Goal: Task Accomplishment & Management: Use online tool/utility

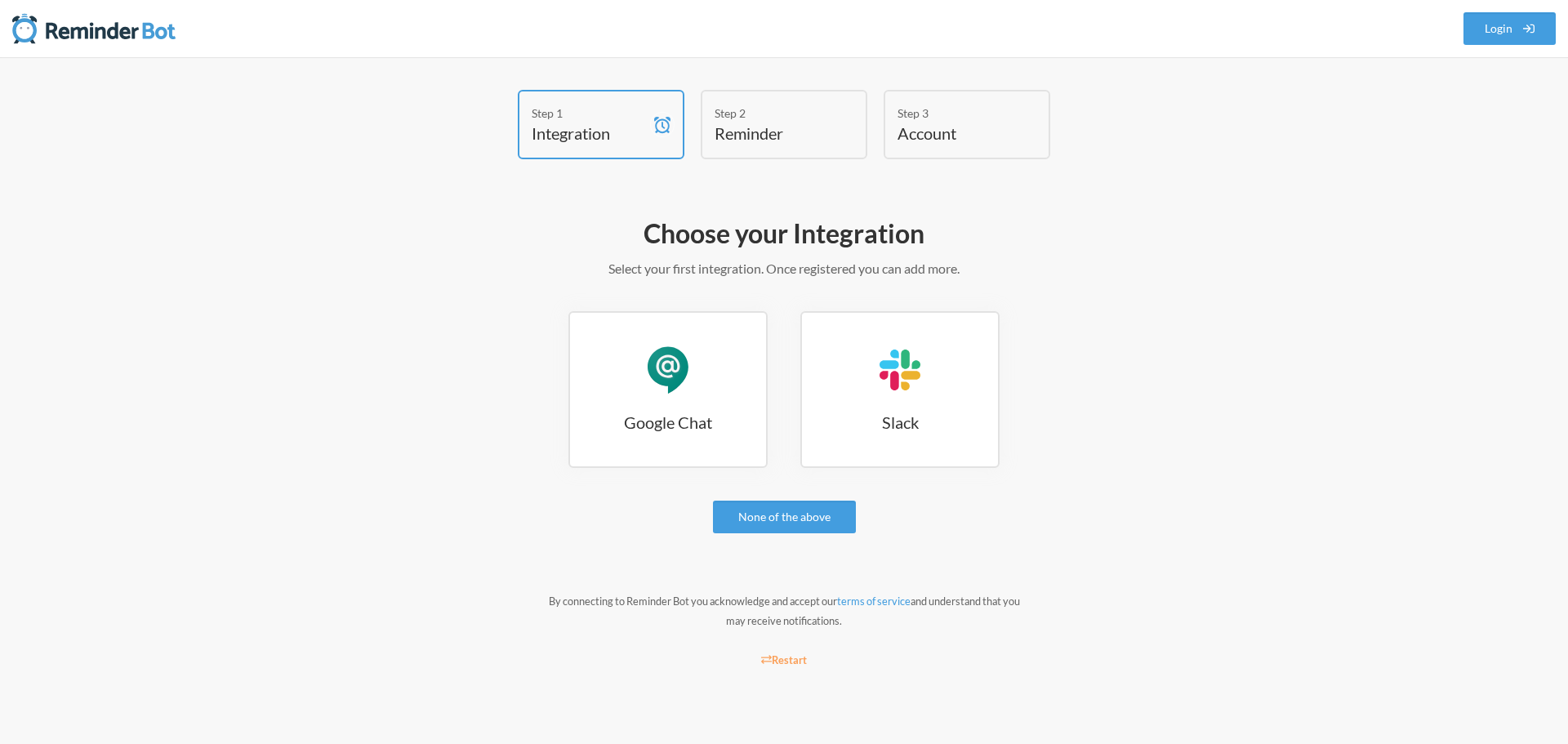
click at [735, 138] on h4 "Reminder" at bounding box center [771, 133] width 114 height 22
click at [543, 136] on h4 "Integration" at bounding box center [588, 133] width 114 height 22
click at [742, 131] on h4 "Reminder" at bounding box center [771, 133] width 114 height 22
click at [682, 385] on div "Google Chat" at bounding box center [668, 370] width 49 height 49
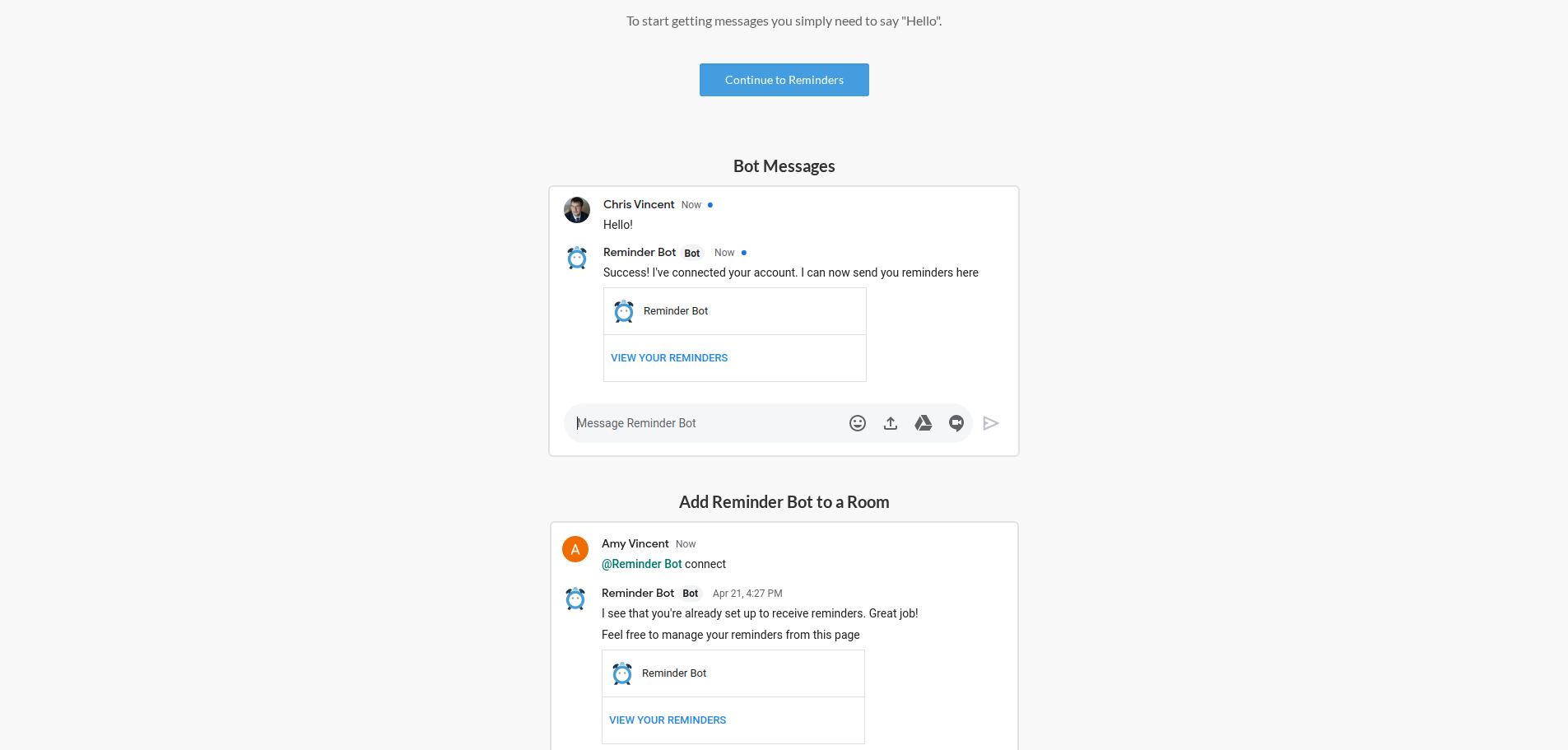
scroll to position [168, 0]
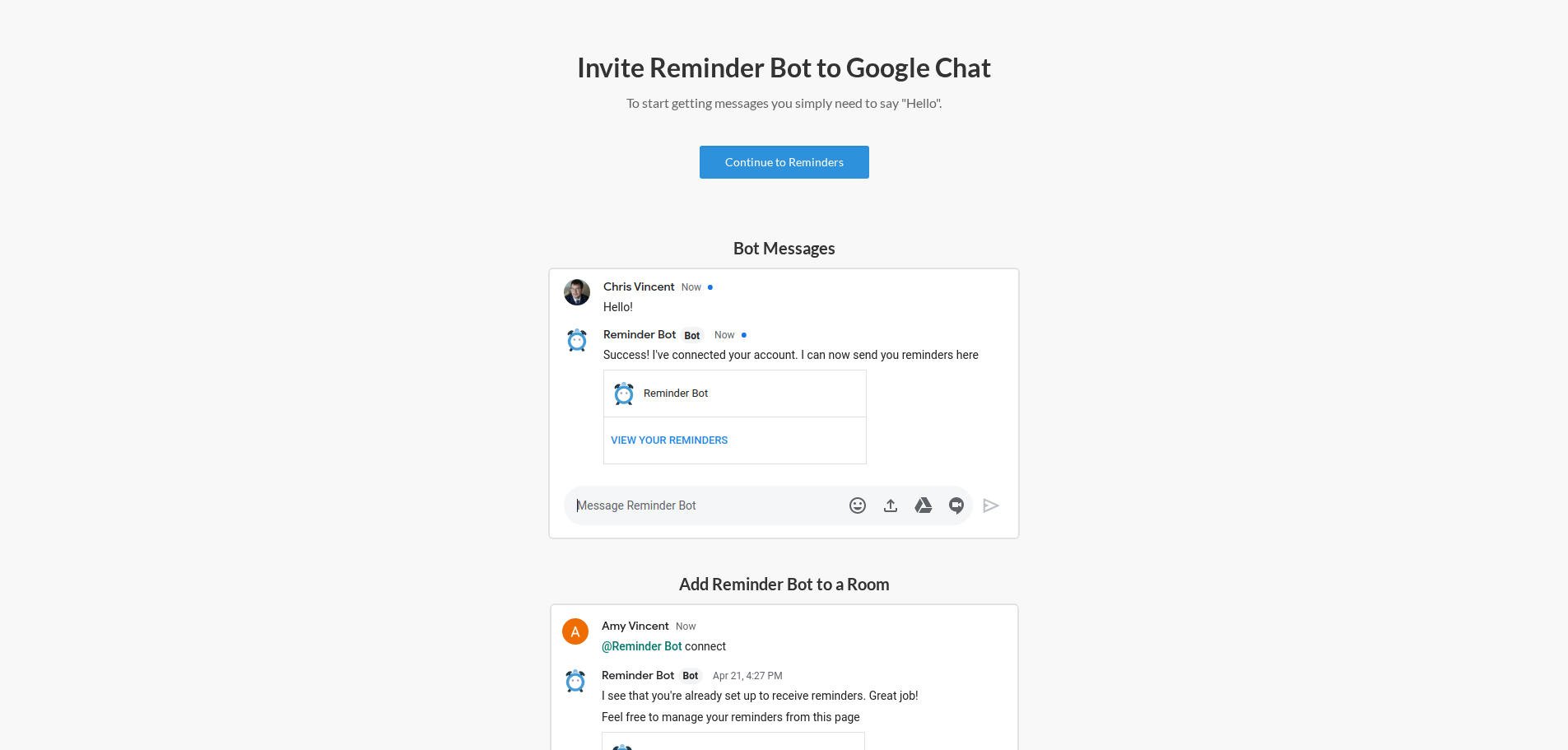
click at [811, 159] on link "Continue to Reminders" at bounding box center [784, 162] width 170 height 33
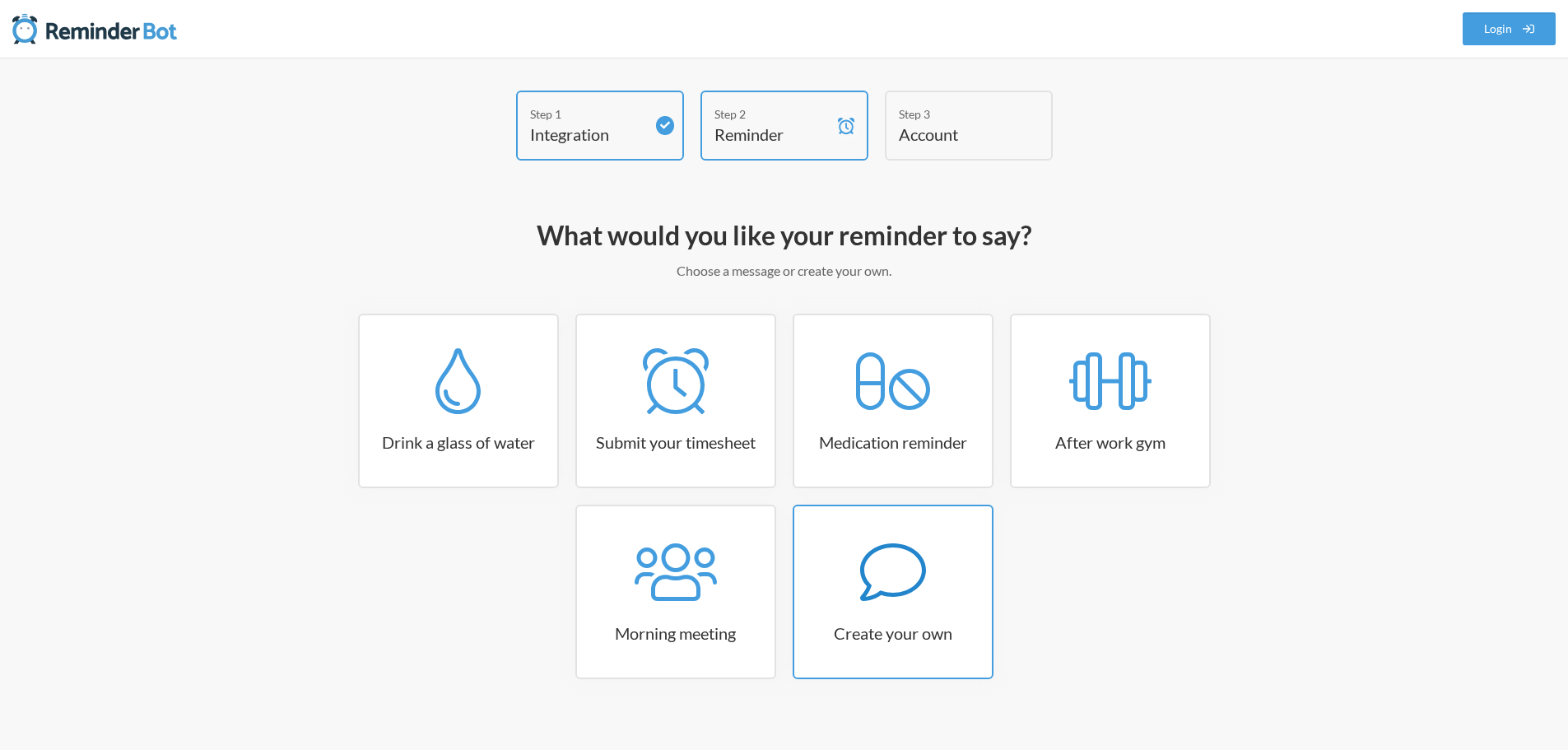
click at [922, 596] on icon at bounding box center [894, 572] width 66 height 66
select select "09:30:00"
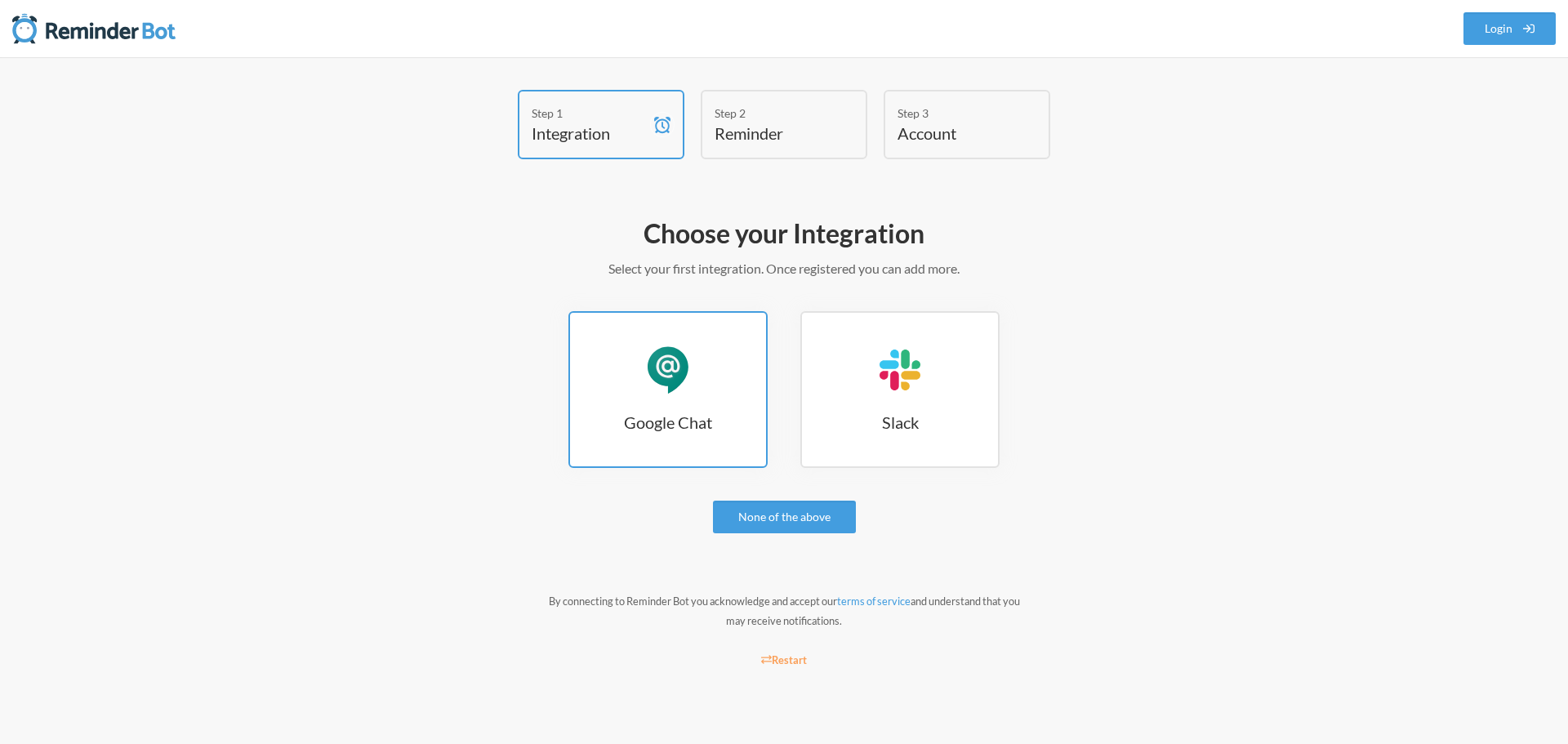
click at [670, 439] on link "Google Chat Google Chat" at bounding box center [668, 389] width 200 height 156
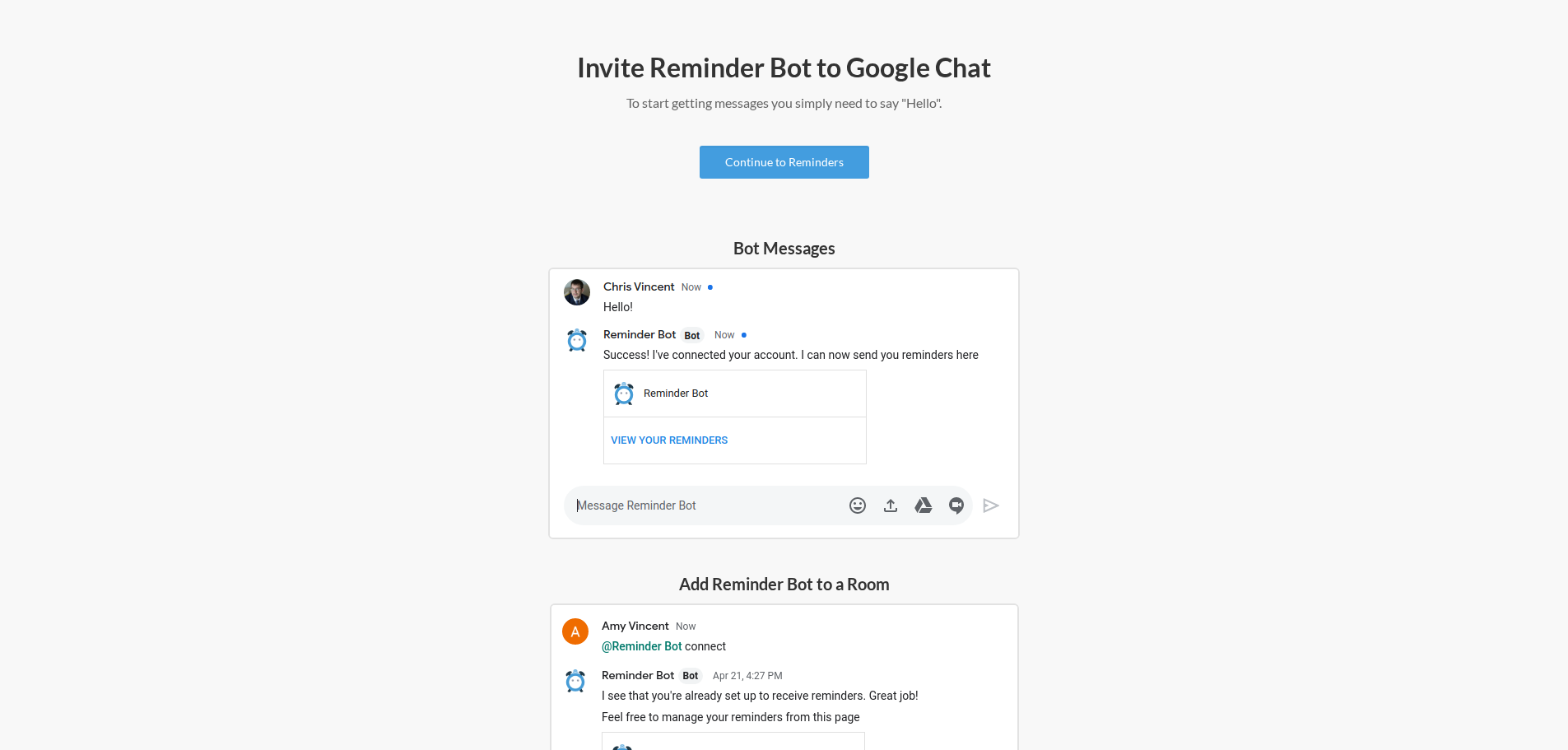
scroll to position [85, 0]
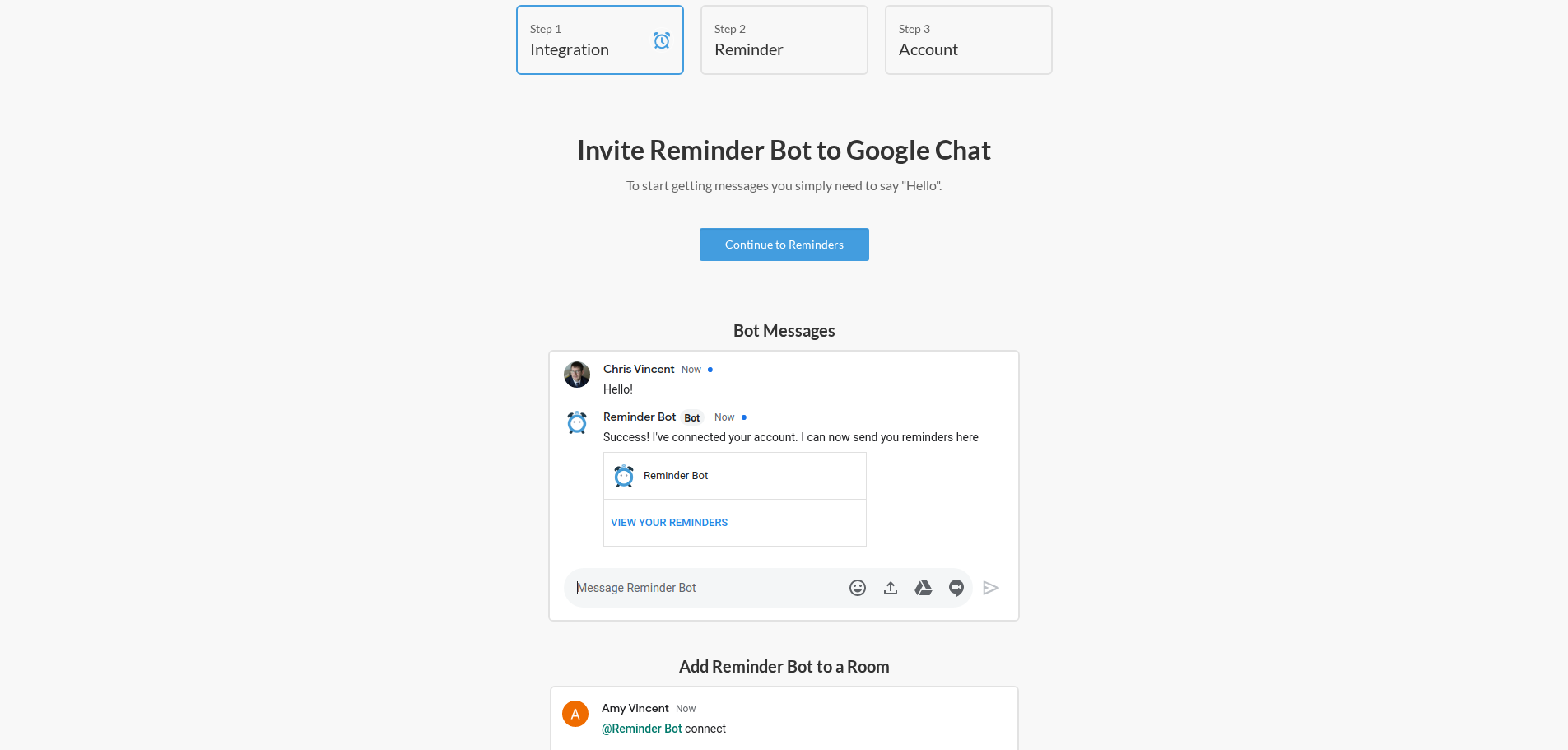
click at [747, 38] on h4 "Reminder" at bounding box center [772, 49] width 115 height 23
click at [774, 247] on link "Continue to Reminders" at bounding box center [784, 245] width 170 height 33
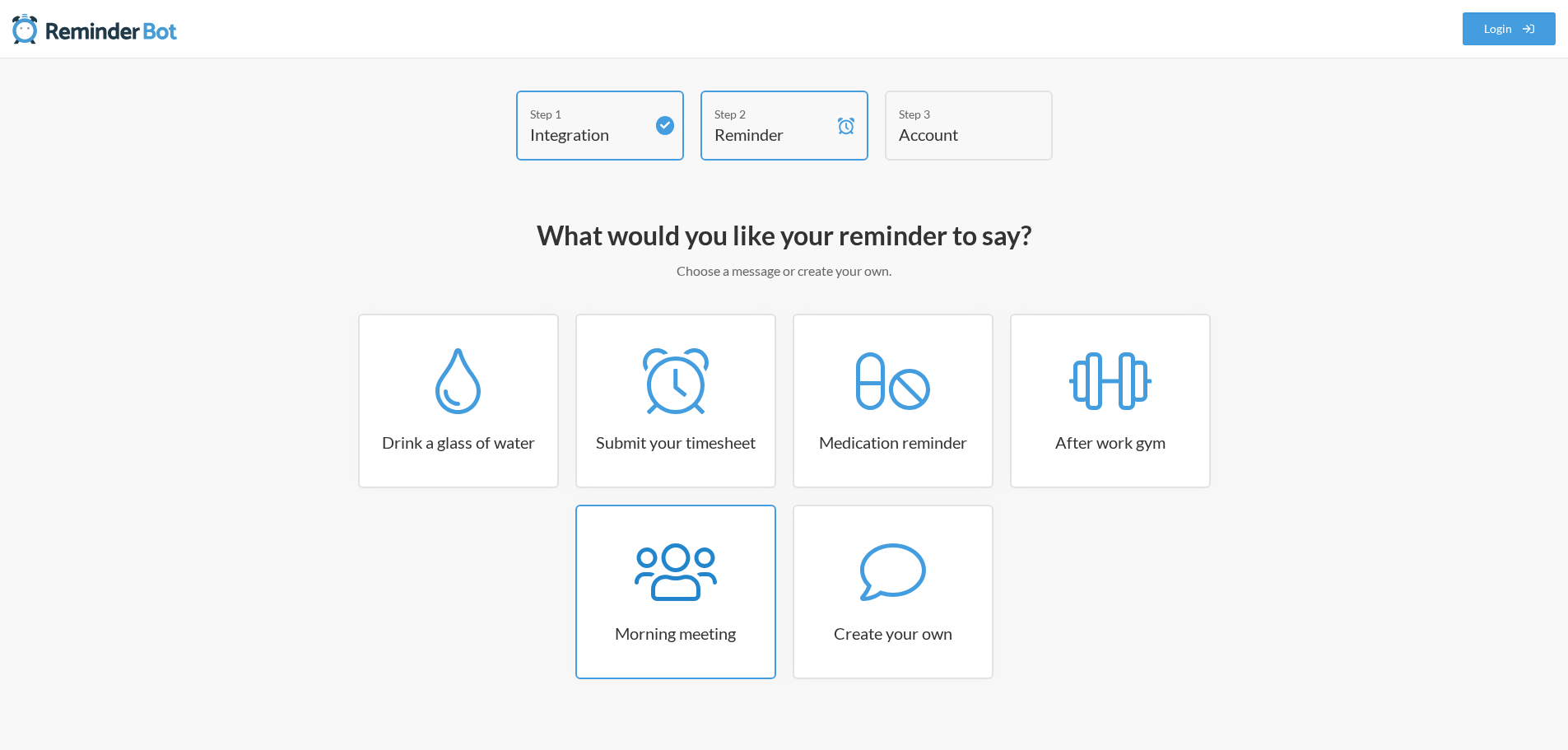
click at [712, 631] on h3 "Morning meeting" at bounding box center [675, 633] width 198 height 23
select select "08:30:00"
select select "true"
select select "09:45:00"
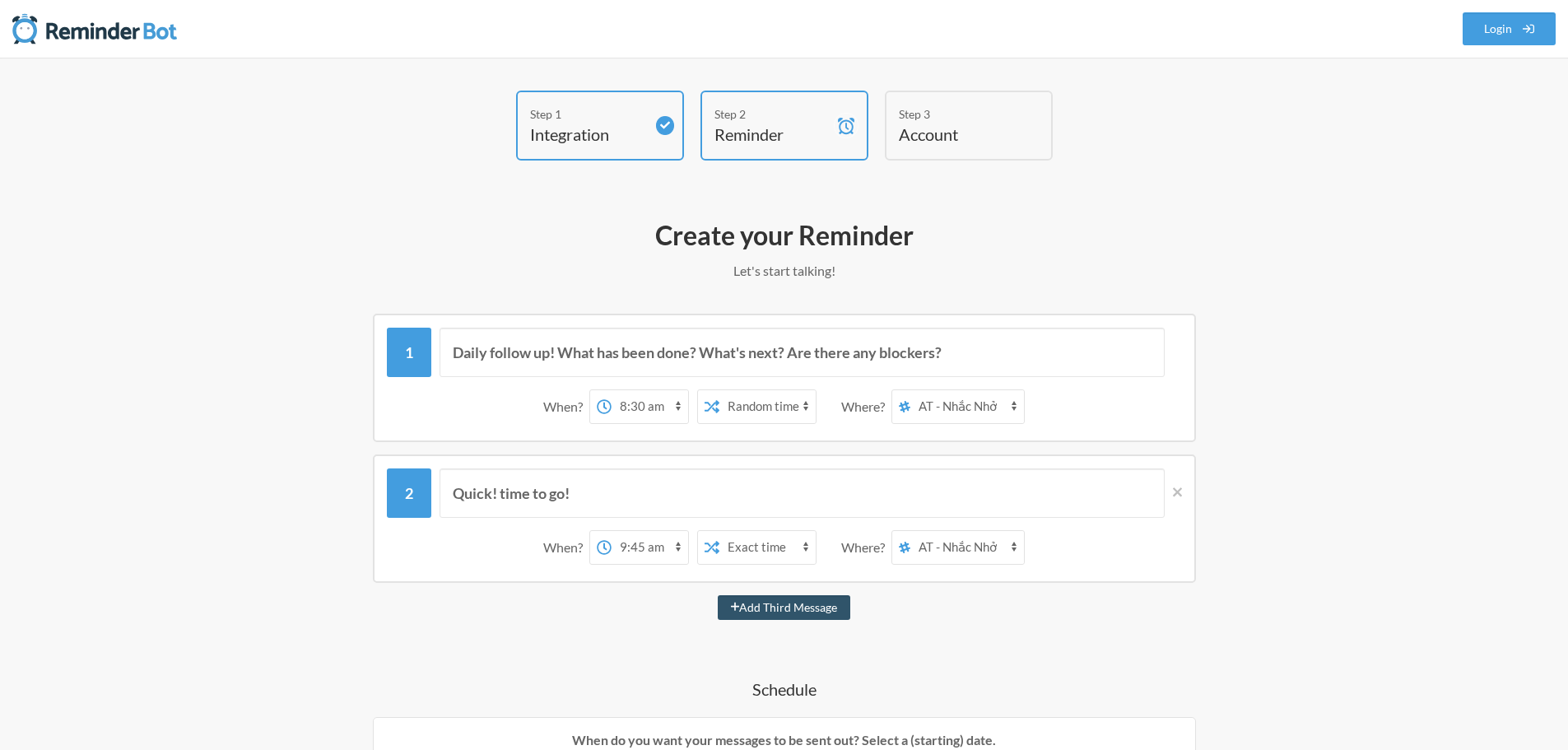
click at [970, 409] on select "AT - Nhắc Nhở" at bounding box center [967, 407] width 114 height 33
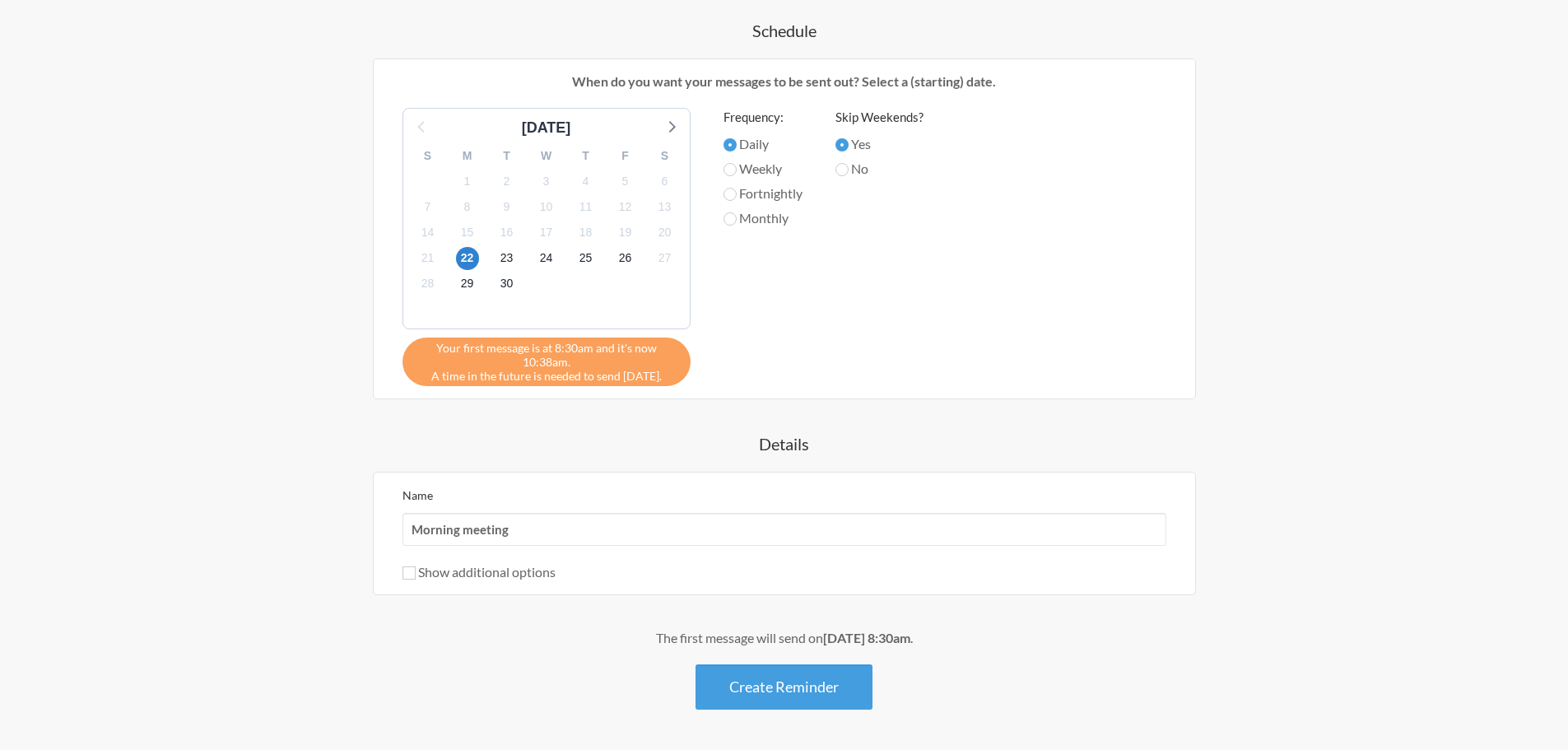
scroll to position [717, 0]
